Goal: Task Accomplishment & Management: Complete application form

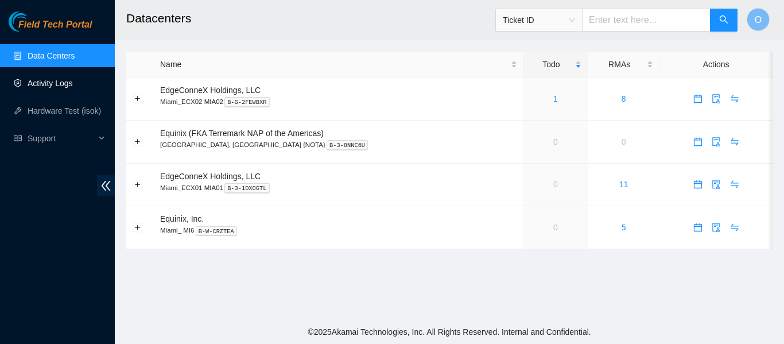
click at [41, 85] on link "Activity Logs" at bounding box center [50, 83] width 45 height 9
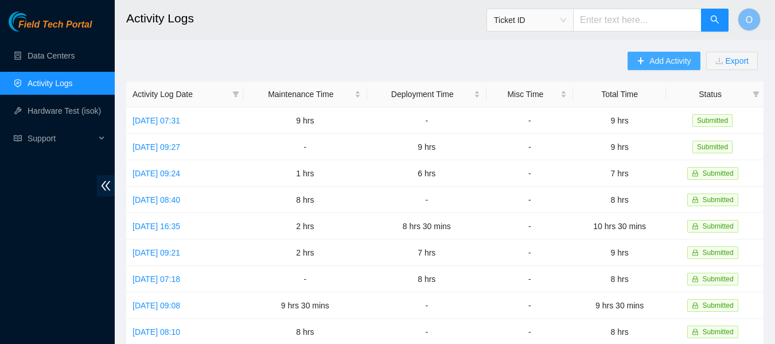
click at [670, 63] on span "Add Activity" at bounding box center [669, 61] width 41 height 13
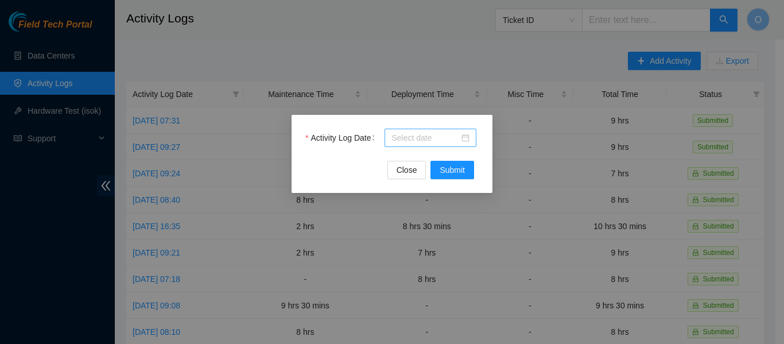
click at [460, 133] on div at bounding box center [430, 137] width 78 height 13
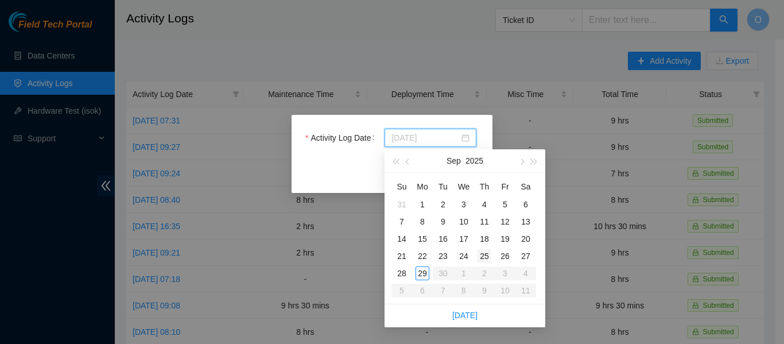
type input "[DATE]"
click at [485, 255] on div "25" at bounding box center [484, 256] width 14 height 14
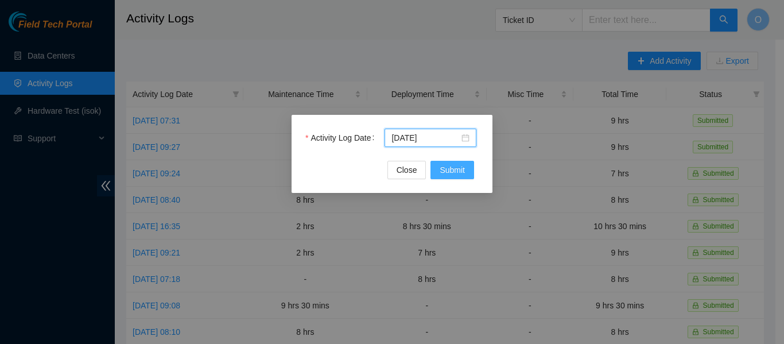
click at [465, 171] on button "Submit" at bounding box center [452, 170] width 44 height 18
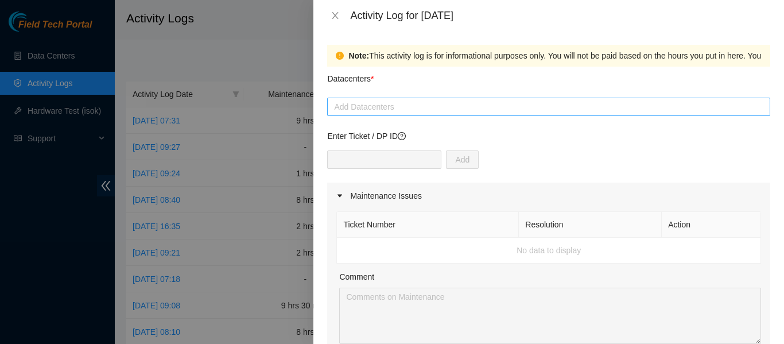
click at [429, 104] on div at bounding box center [548, 107] width 437 height 14
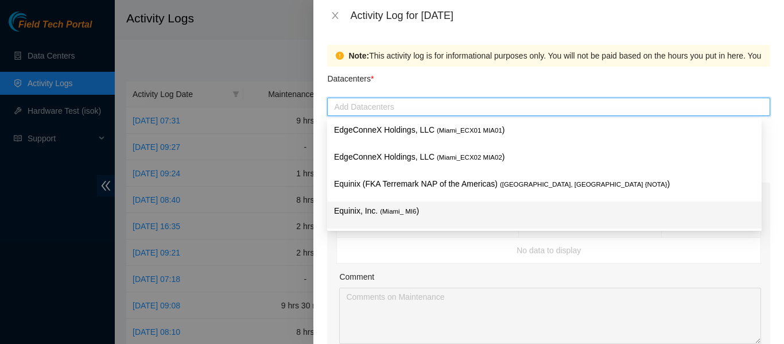
click at [406, 208] on span "( Miami_ MI6" at bounding box center [398, 211] width 36 height 7
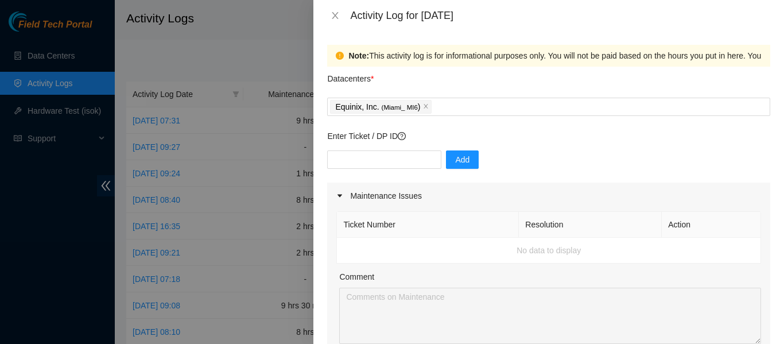
click at [437, 259] on td "No data to display" at bounding box center [549, 251] width 424 height 26
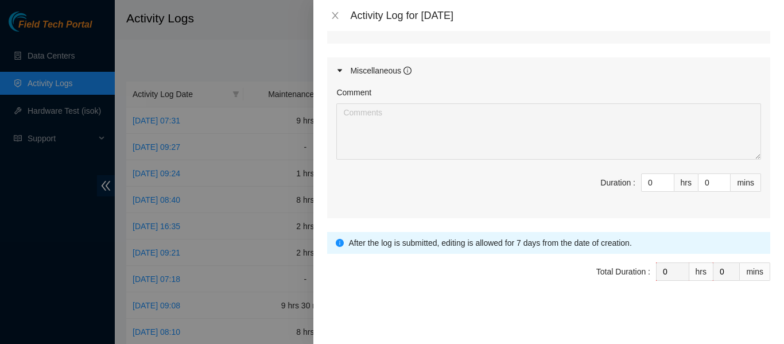
scroll to position [598, 0]
drag, startPoint x: 640, startPoint y: 183, endPoint x: 624, endPoint y: 184, distance: 16.7
click at [624, 184] on span "Duration : 0 hrs 0 mins" at bounding box center [548, 190] width 425 height 32
type input "9"
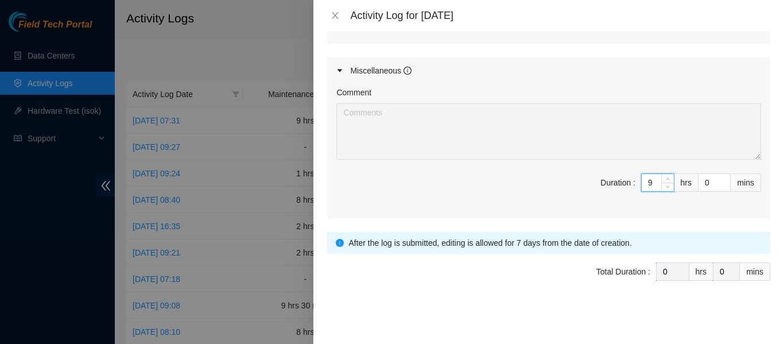
type input "9"
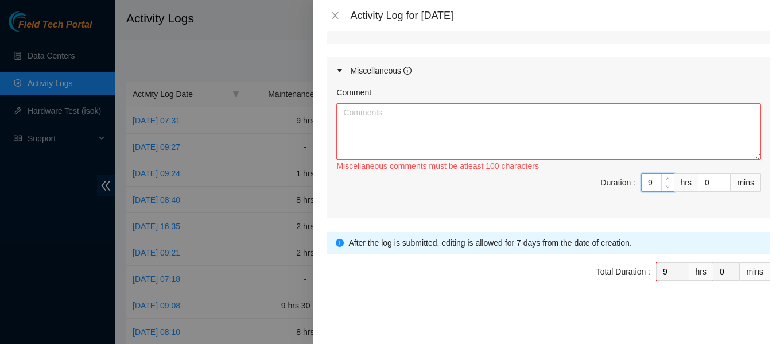
type input "9"
click at [433, 123] on textarea "Comment" at bounding box center [548, 131] width 425 height 56
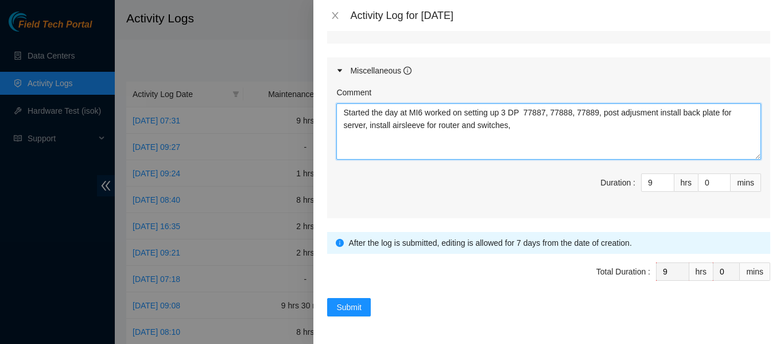
click at [399, 126] on textarea "Started the day at MI6 worked on setting up 3 DP 77887, 77888, 77889, post adju…" at bounding box center [548, 131] width 425 height 56
click at [516, 120] on textarea "Started the day at MI6 worked on setting up 3 DP 77887, 77888, 77889, post adju…" at bounding box center [548, 131] width 425 height 56
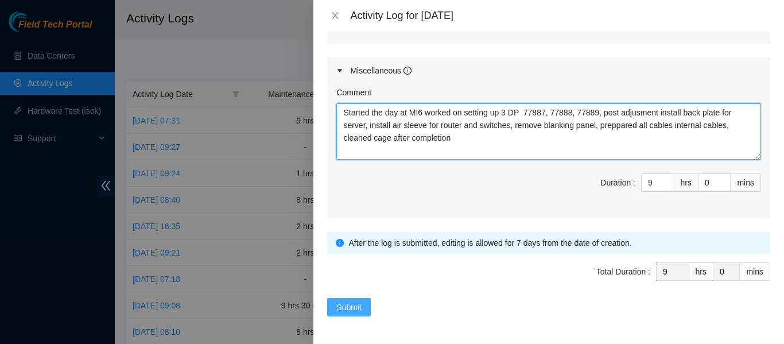
type textarea "Started the day at MI6 worked on setting up 3 DP 77887, 77888, 77889, post adju…"
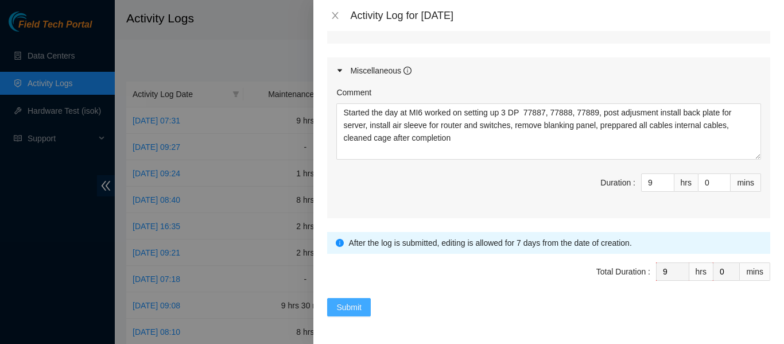
click at [351, 303] on span "Submit" at bounding box center [348, 307] width 25 height 13
type input "0"
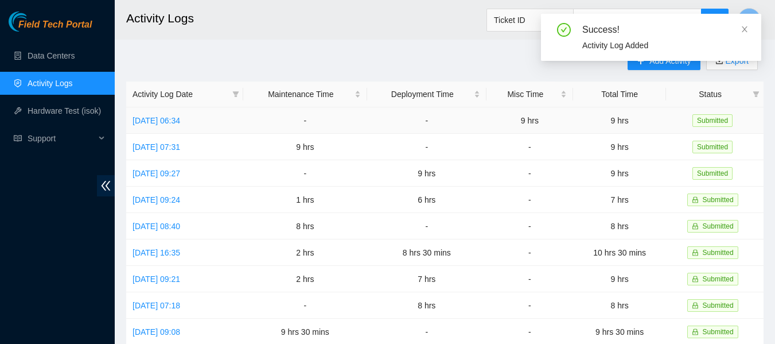
click at [714, 116] on span "Submitted" at bounding box center [712, 120] width 40 height 13
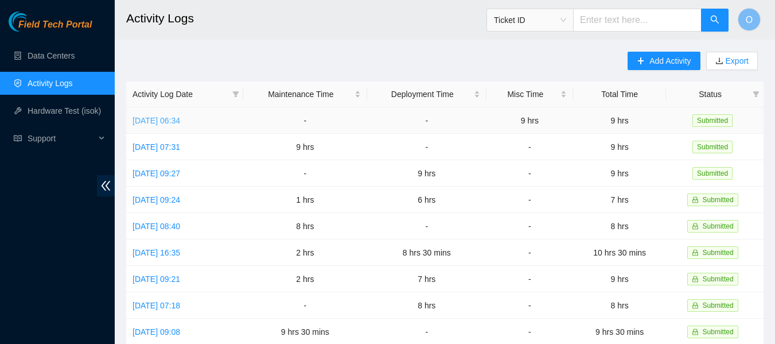
click at [180, 119] on link "[DATE] 06:34" at bounding box center [157, 120] width 48 height 9
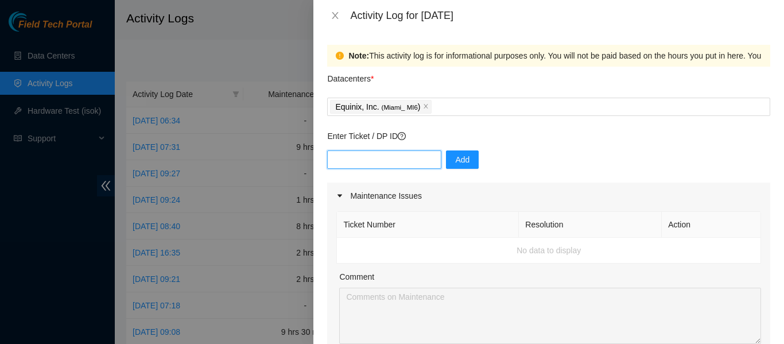
click at [358, 158] on input "text" at bounding box center [384, 159] width 114 height 18
type input "DP 77887"
click at [449, 167] on button "Add" at bounding box center [462, 159] width 33 height 18
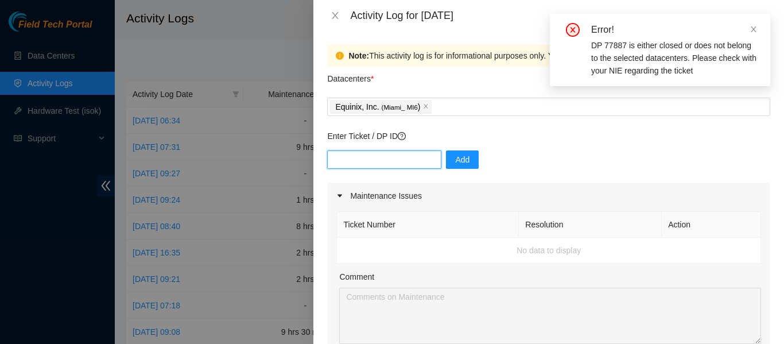
click at [367, 154] on input "text" at bounding box center [384, 159] width 114 height 18
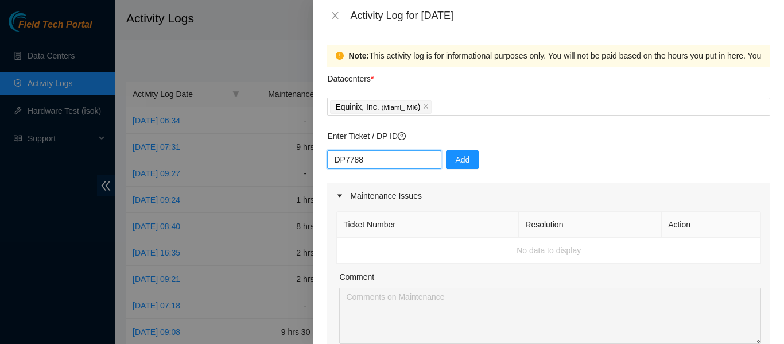
type input "DP77887"
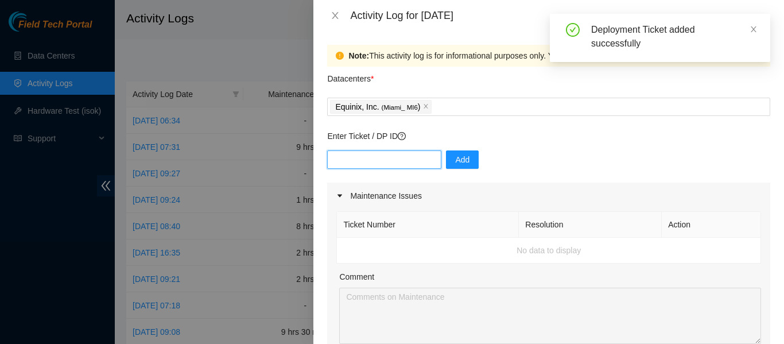
click at [372, 163] on input "text" at bounding box center [384, 159] width 114 height 18
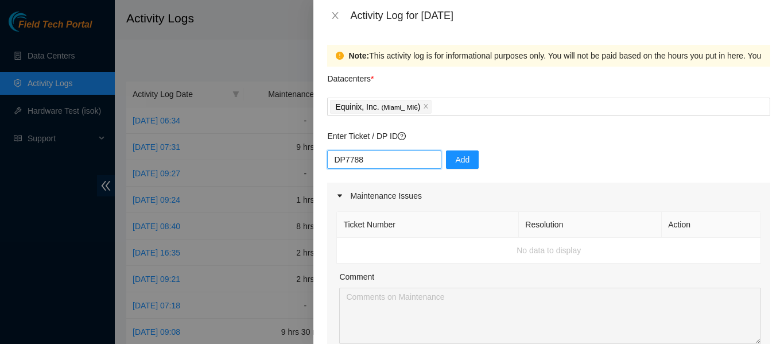
type input "DP77888"
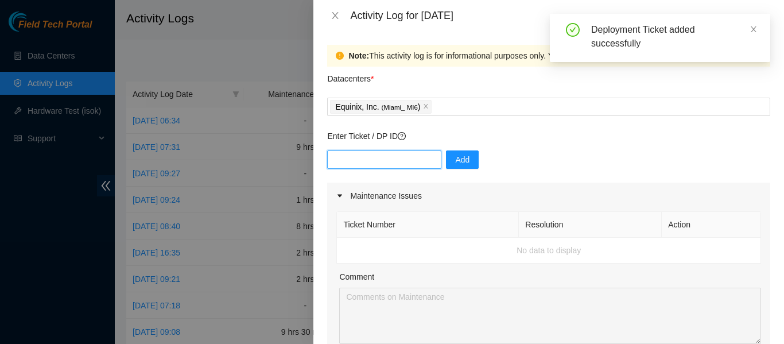
click at [372, 158] on input "text" at bounding box center [384, 159] width 114 height 18
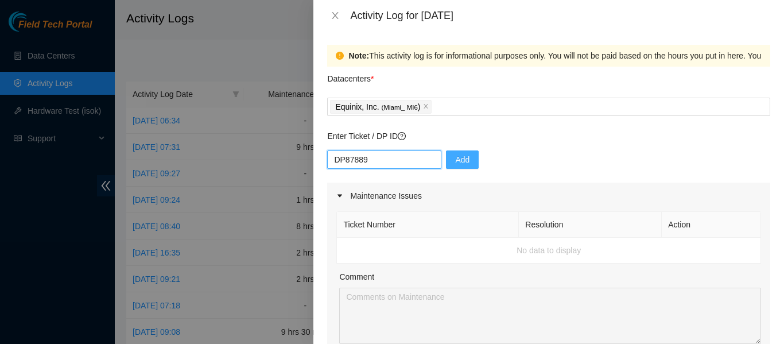
type input "DP87889"
click at [456, 163] on span "Add" at bounding box center [462, 159] width 14 height 13
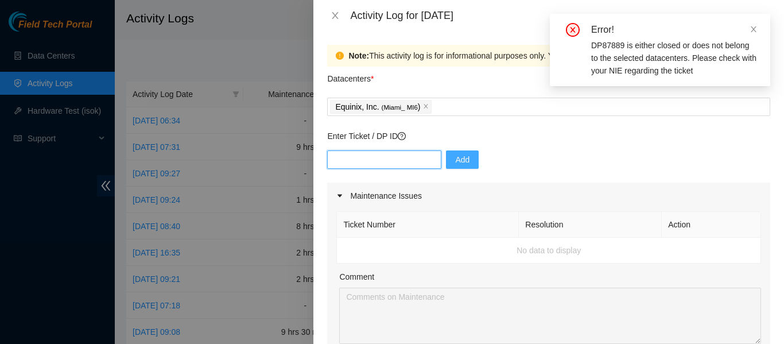
click at [412, 153] on input "text" at bounding box center [384, 159] width 114 height 18
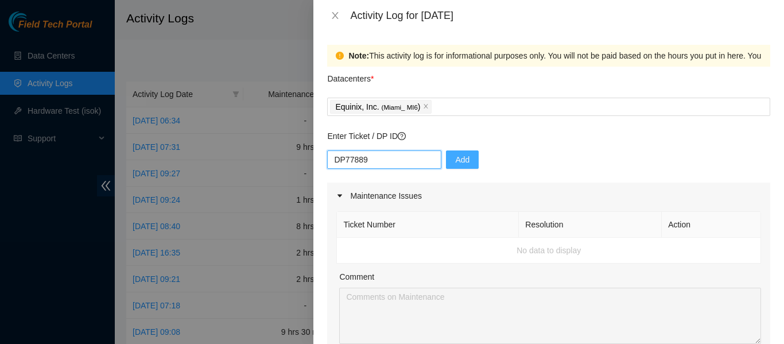
type input "DP77889"
click at [465, 161] on button "Add" at bounding box center [462, 159] width 33 height 18
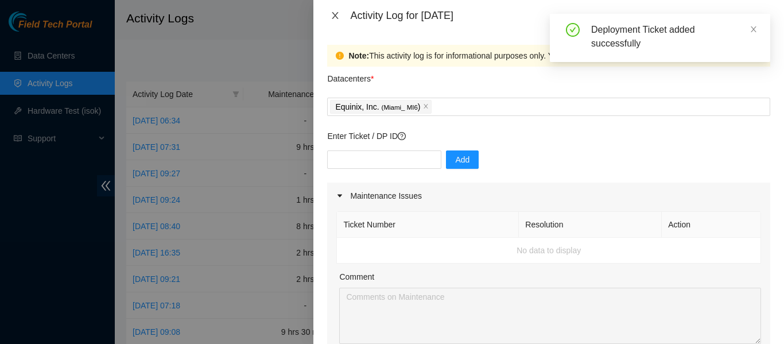
click at [333, 16] on icon "close" at bounding box center [334, 15] width 9 height 9
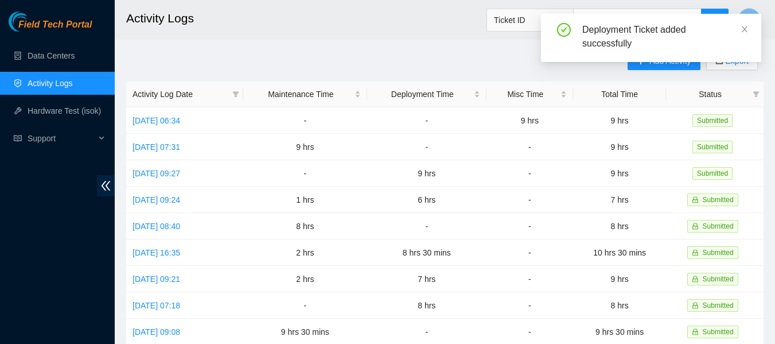
click at [673, 65] on div "Deployment Ticket added successfully" at bounding box center [651, 42] width 220 height 57
click at [744, 29] on icon "close" at bounding box center [745, 29] width 6 height 6
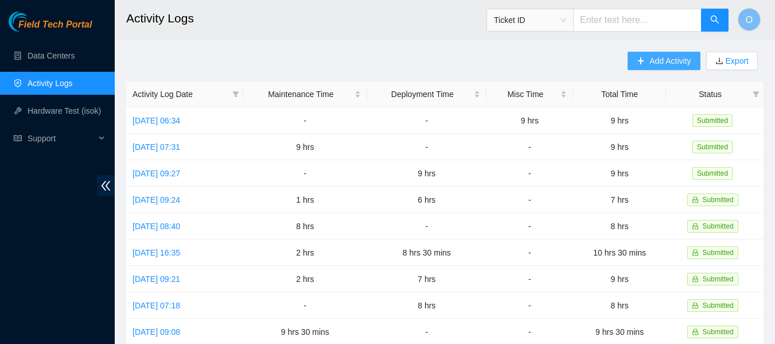
click at [667, 60] on span "Add Activity" at bounding box center [669, 61] width 41 height 13
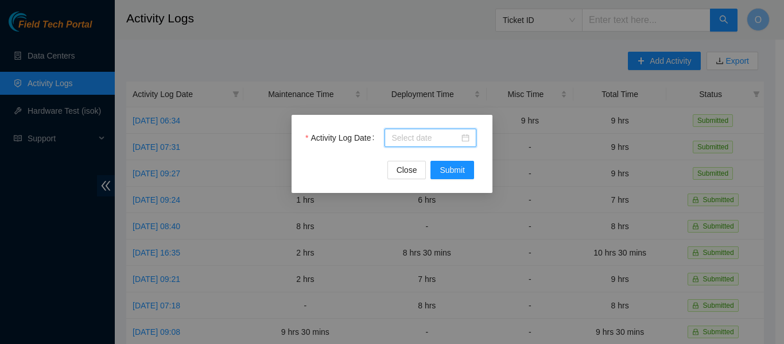
click at [458, 140] on input "Activity Log Date" at bounding box center [425, 137] width 68 height 13
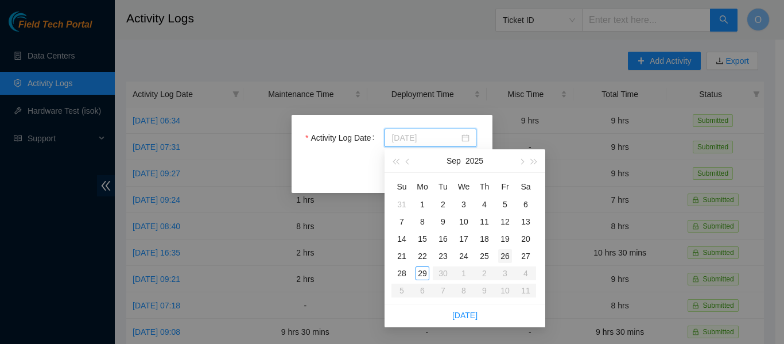
type input "[DATE]"
click at [504, 254] on div "26" at bounding box center [505, 256] width 14 height 14
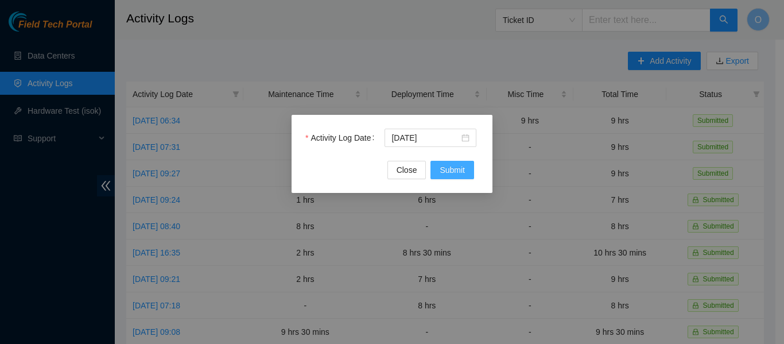
click at [458, 171] on span "Submit" at bounding box center [451, 170] width 25 height 13
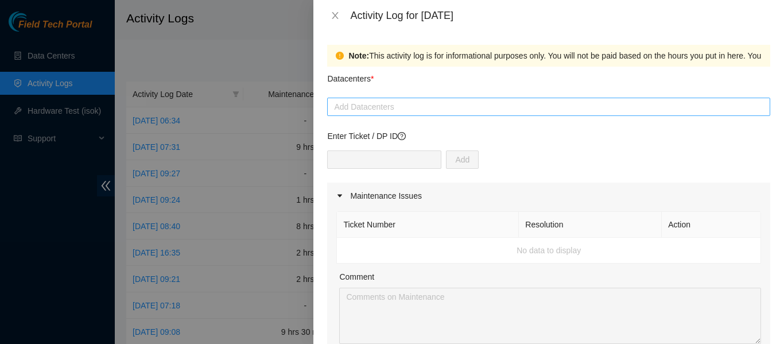
click at [394, 107] on div at bounding box center [548, 107] width 437 height 14
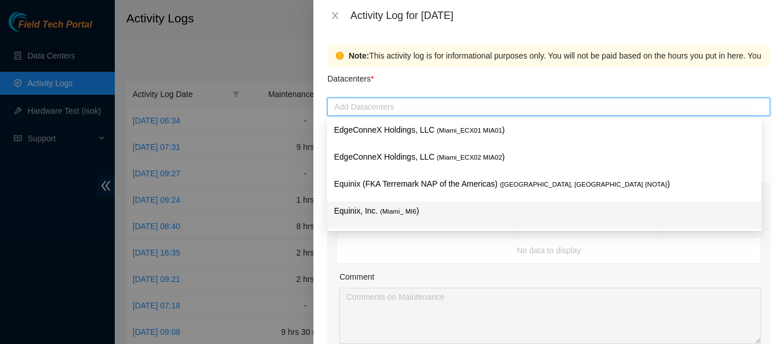
click at [392, 211] on span "( Miami_ MI6" at bounding box center [398, 211] width 36 height 7
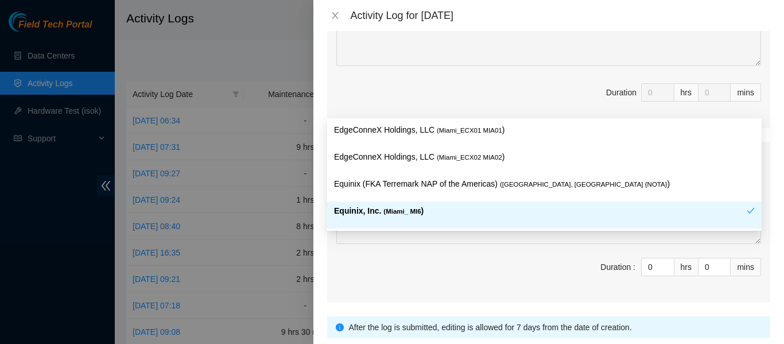
scroll to position [515, 0]
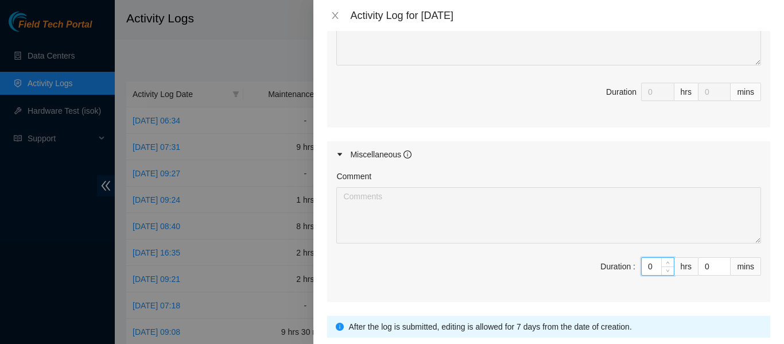
drag, startPoint x: 643, startPoint y: 267, endPoint x: 625, endPoint y: 266, distance: 17.8
click at [625, 266] on span "Duration : 0 hrs 0 mins" at bounding box center [548, 273] width 425 height 32
type input "1"
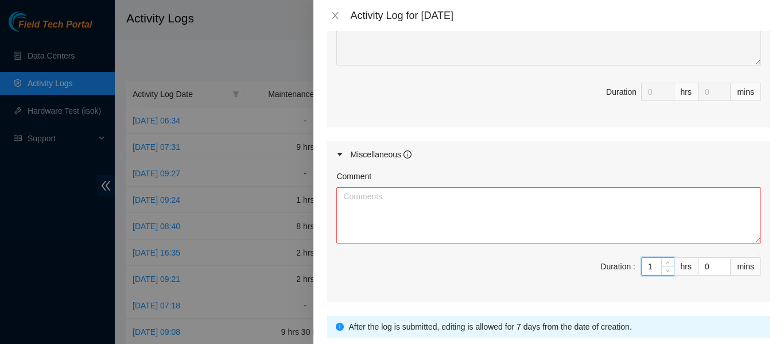
type input "10"
click at [473, 213] on textarea "Comment" at bounding box center [548, 215] width 425 height 56
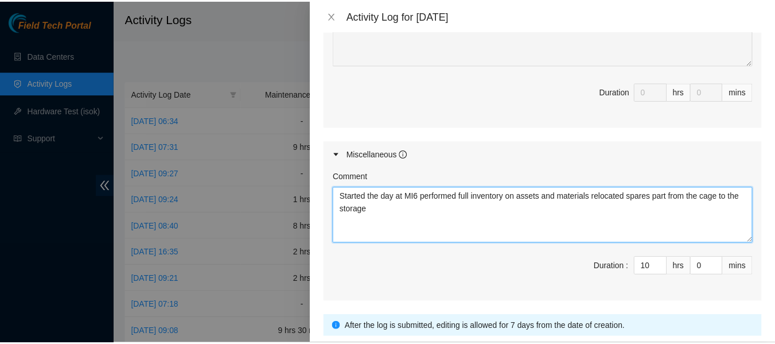
scroll to position [599, 0]
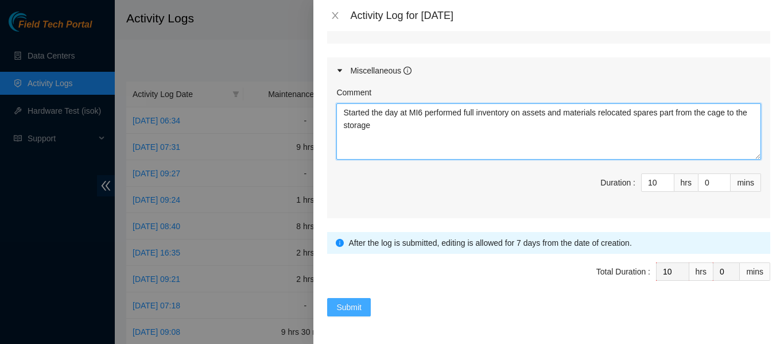
type textarea "Started the day at MI6 performed full inventory on assets and materials relocat…"
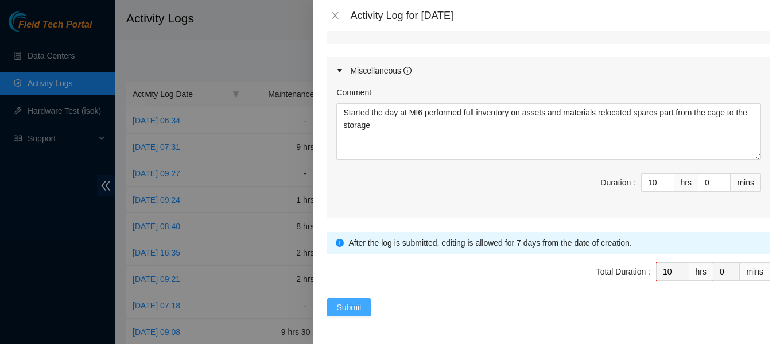
click at [364, 308] on button "Submit" at bounding box center [349, 307] width 44 height 18
